Goal: Navigation & Orientation: Find specific page/section

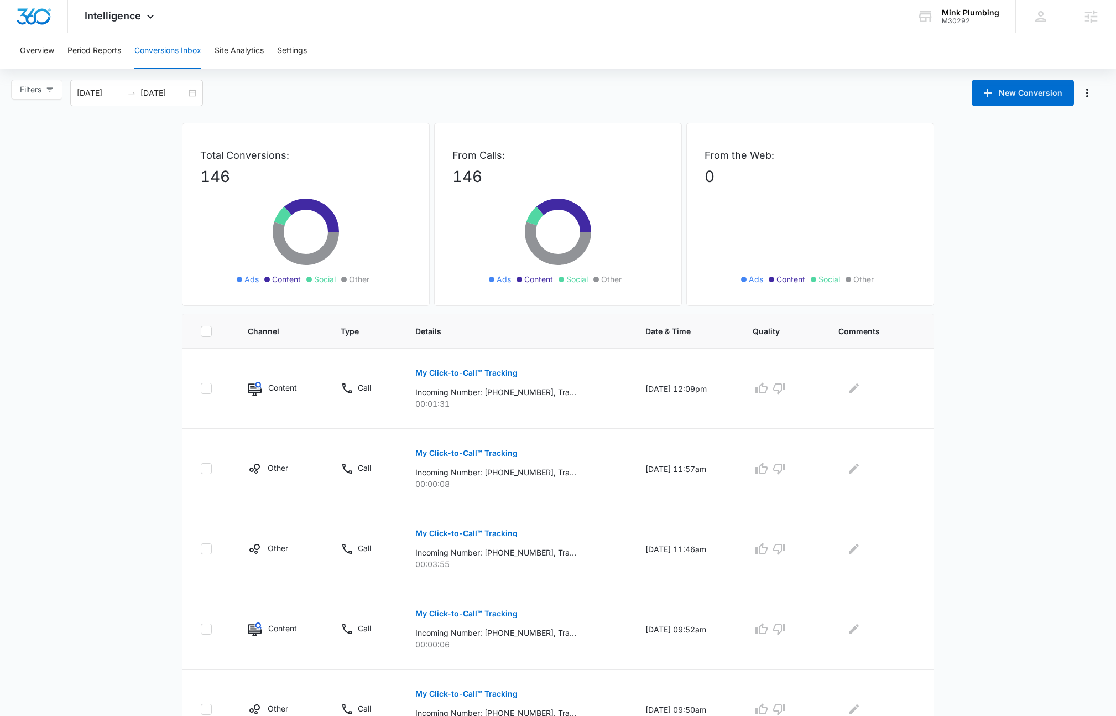
click at [87, 207] on main "Filters [DATE] [DATE] New Conversion Total Conversions: 146 Ads Content Social …" at bounding box center [558, 632] width 1116 height 1105
click at [680, 94] on div "Filters [DATE] [DATE] New Conversion" at bounding box center [558, 93] width 1116 height 27
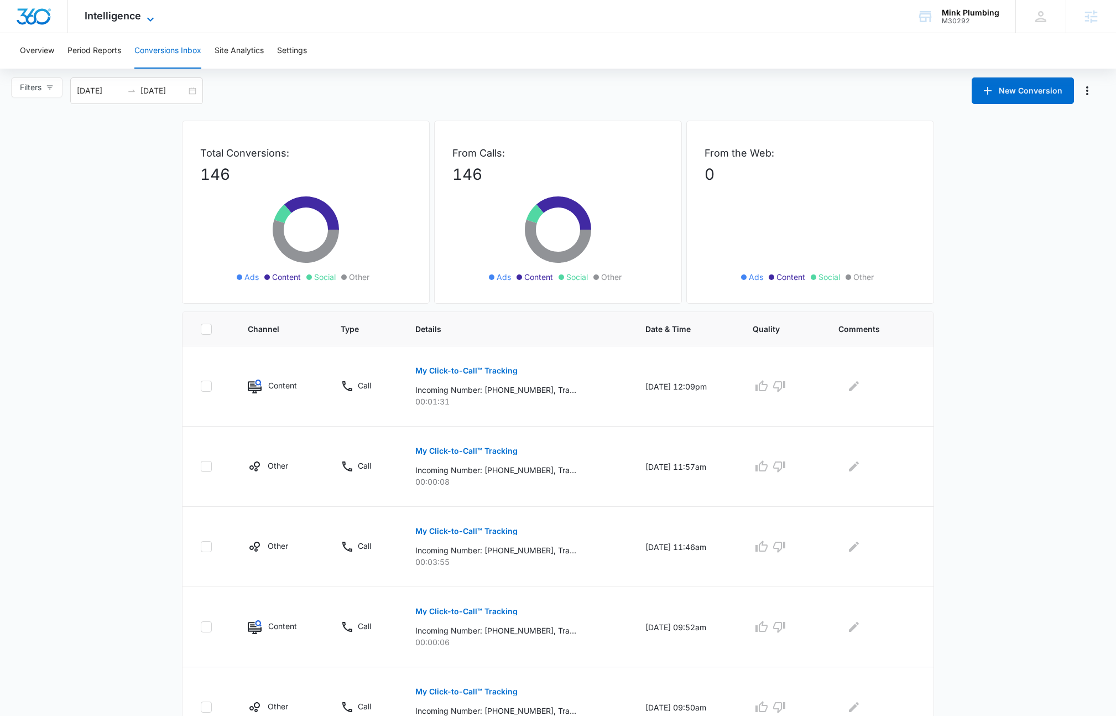
click at [120, 15] on span "Intelligence" at bounding box center [113, 16] width 56 height 12
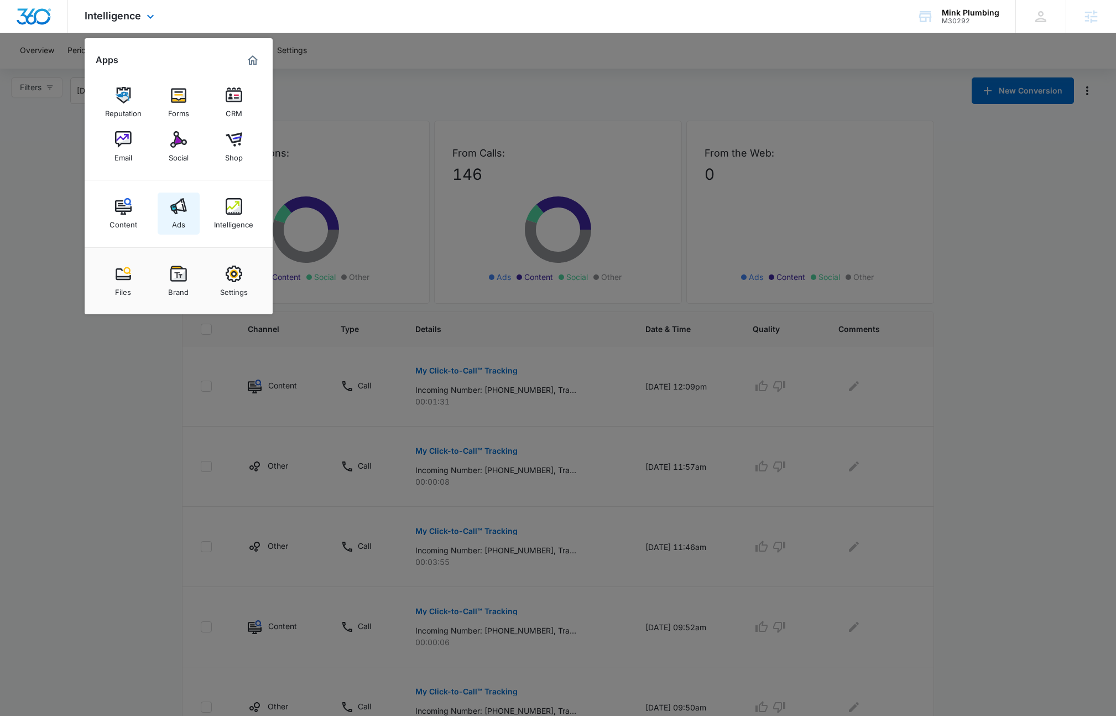
click at [176, 206] on img at bounding box center [178, 206] width 17 height 17
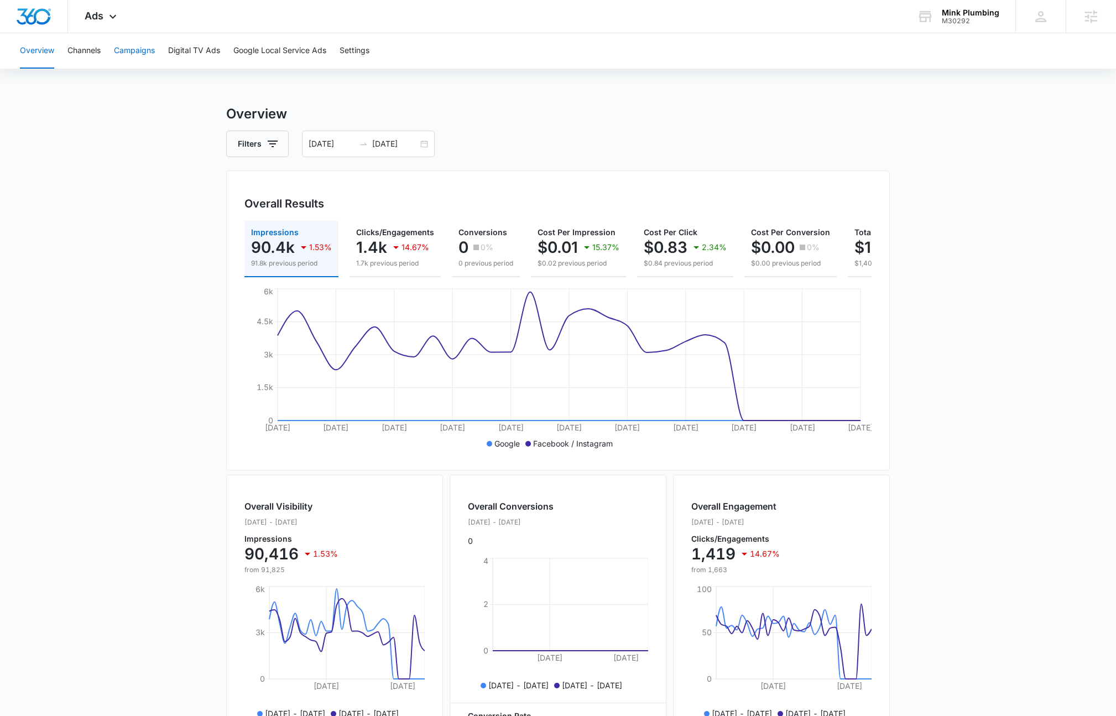
click at [133, 51] on button "Campaigns" at bounding box center [134, 50] width 41 height 35
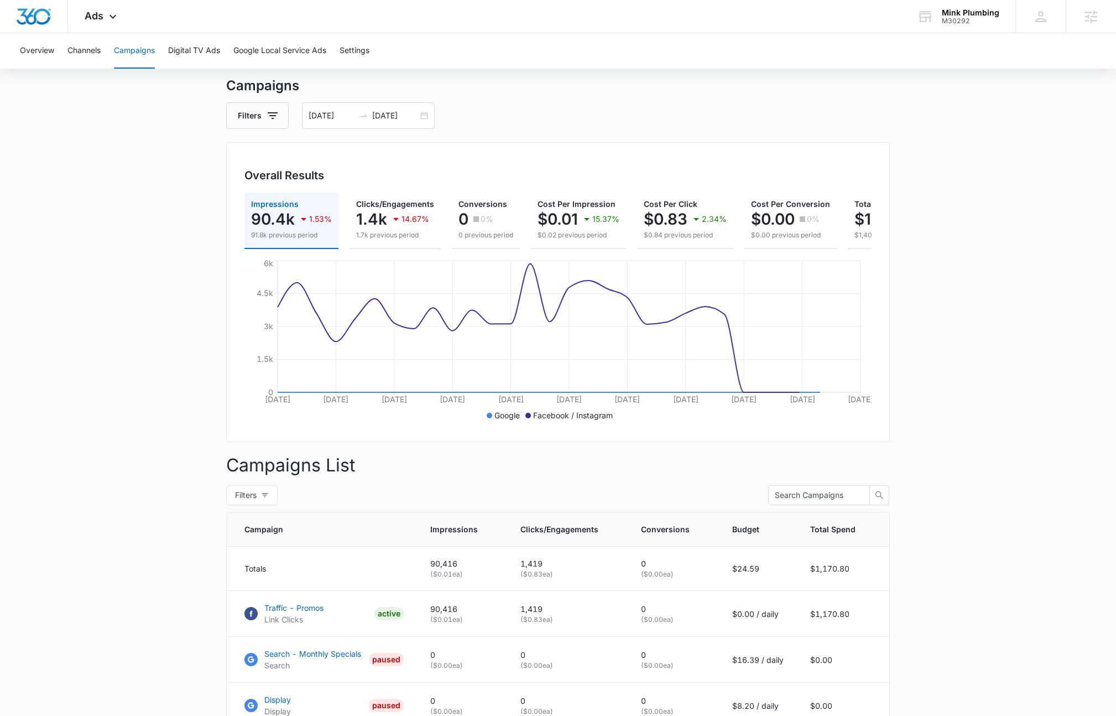
scroll to position [38, 0]
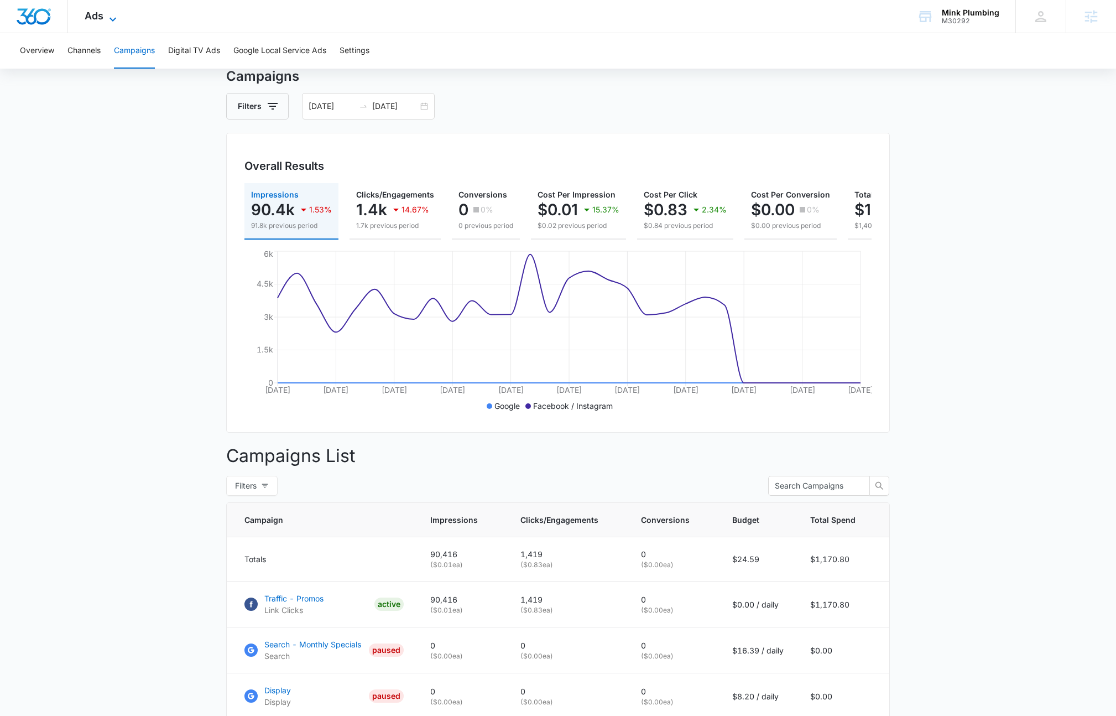
click at [106, 18] on icon at bounding box center [112, 19] width 13 height 13
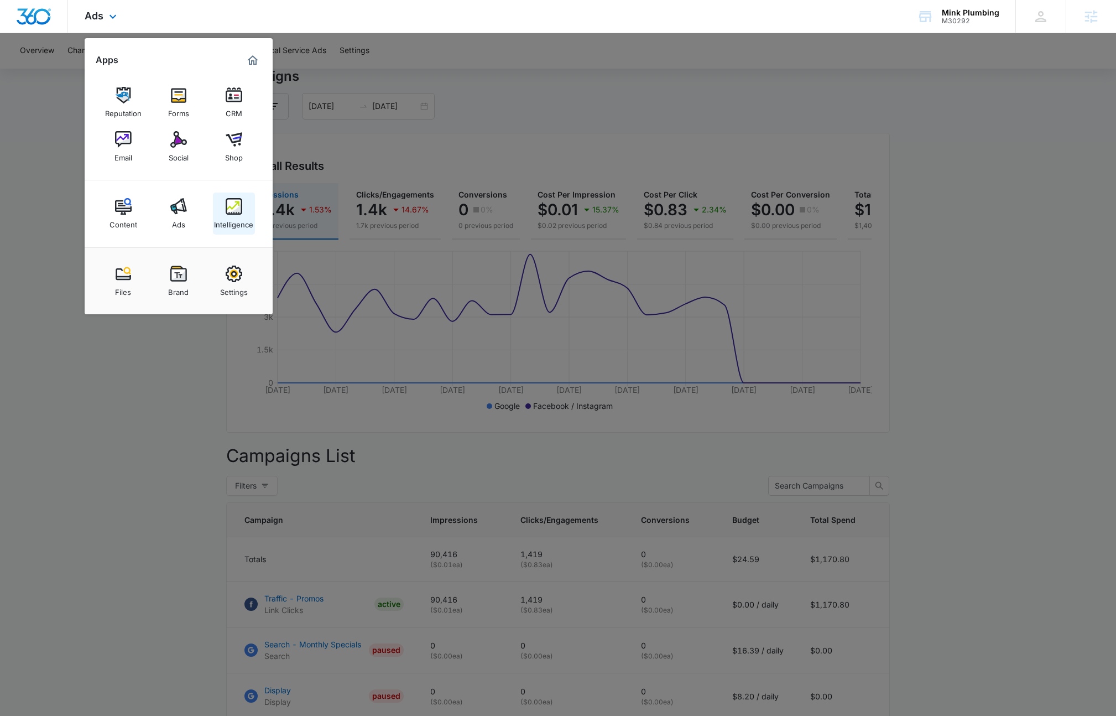
click at [226, 213] on img at bounding box center [234, 206] width 17 height 17
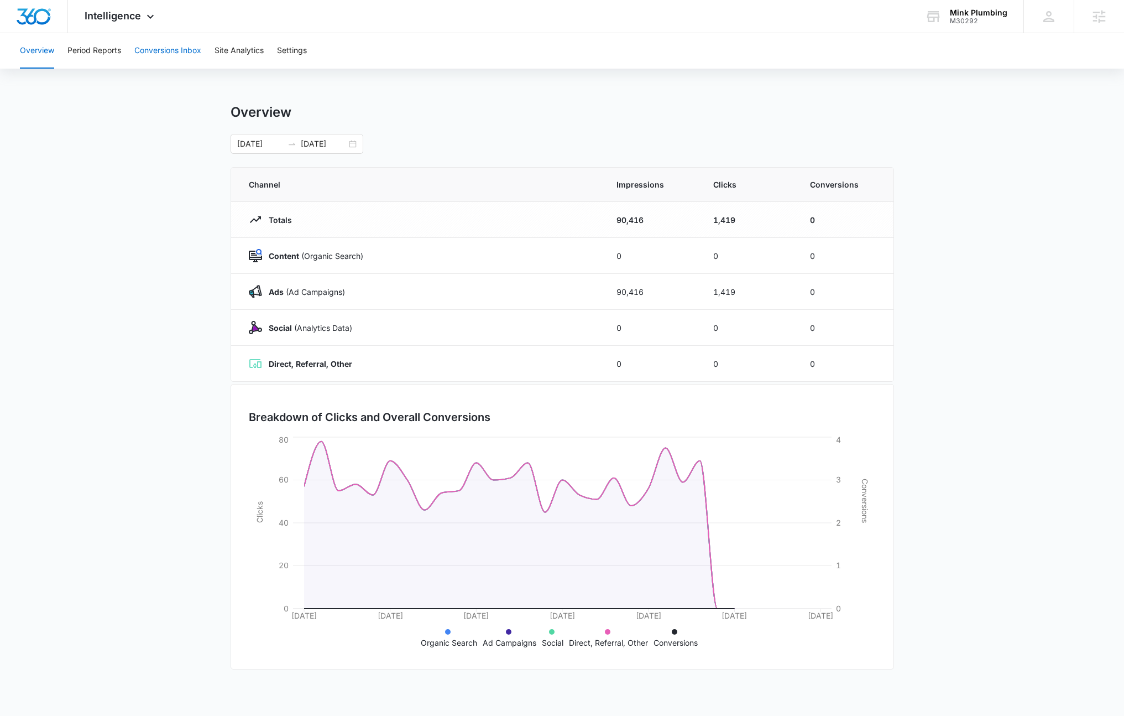
click at [178, 46] on button "Conversions Inbox" at bounding box center [167, 50] width 67 height 35
